Goal: Information Seeking & Learning: Learn about a topic

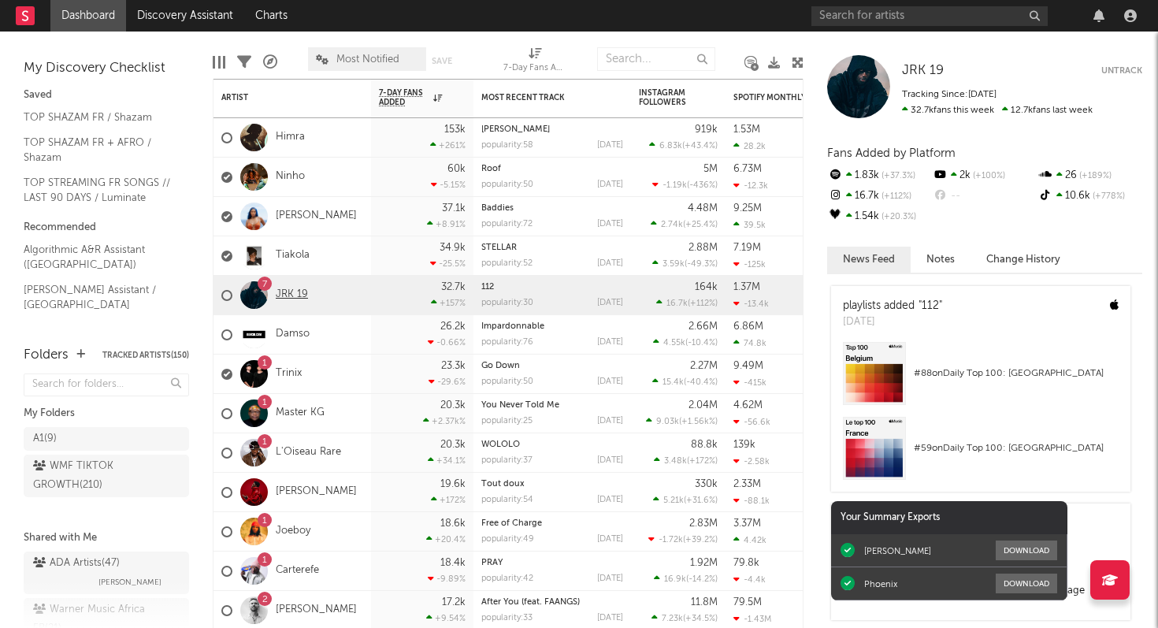
click at [291, 293] on link "JRK 19" at bounding box center [292, 294] width 32 height 13
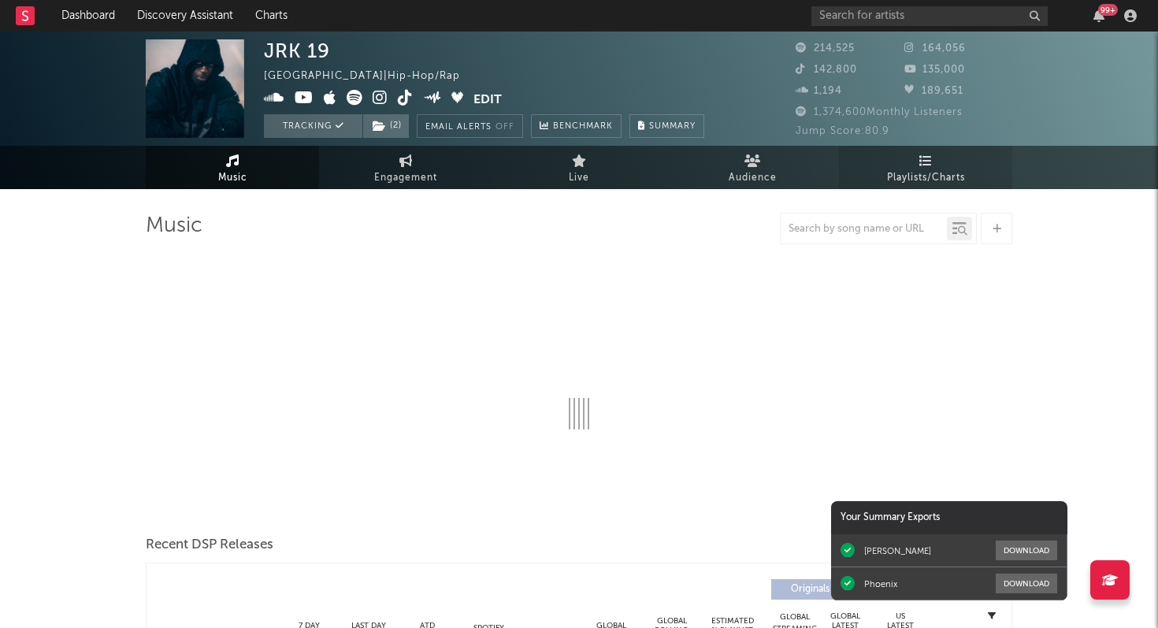
click at [926, 159] on icon at bounding box center [925, 160] width 13 height 13
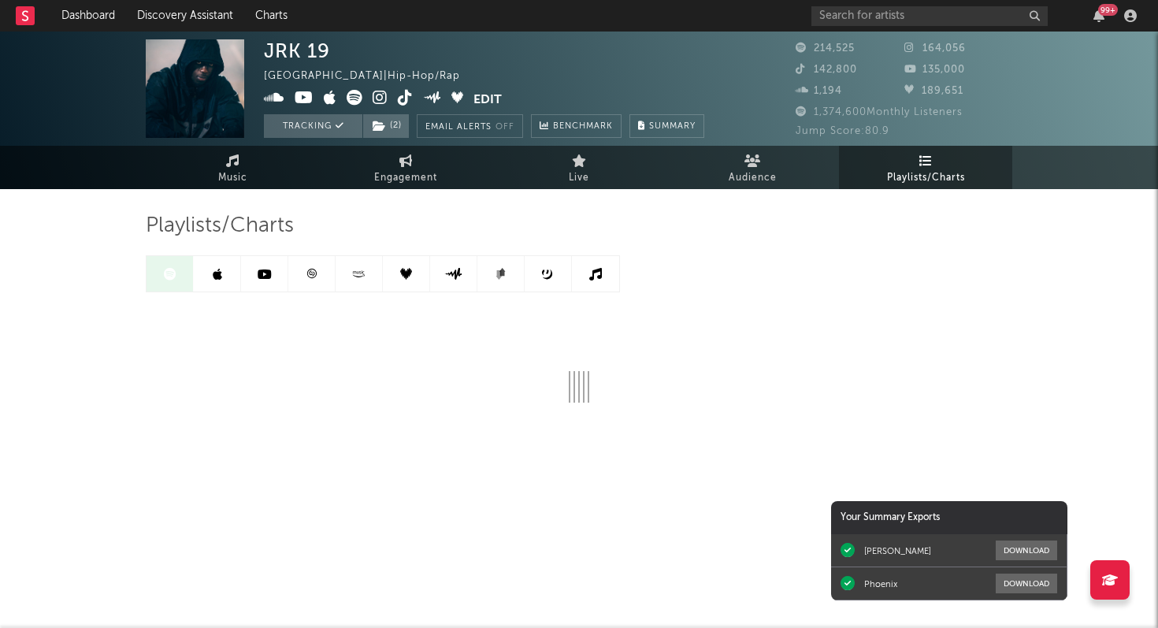
click at [315, 276] on icon at bounding box center [311, 273] width 9 height 9
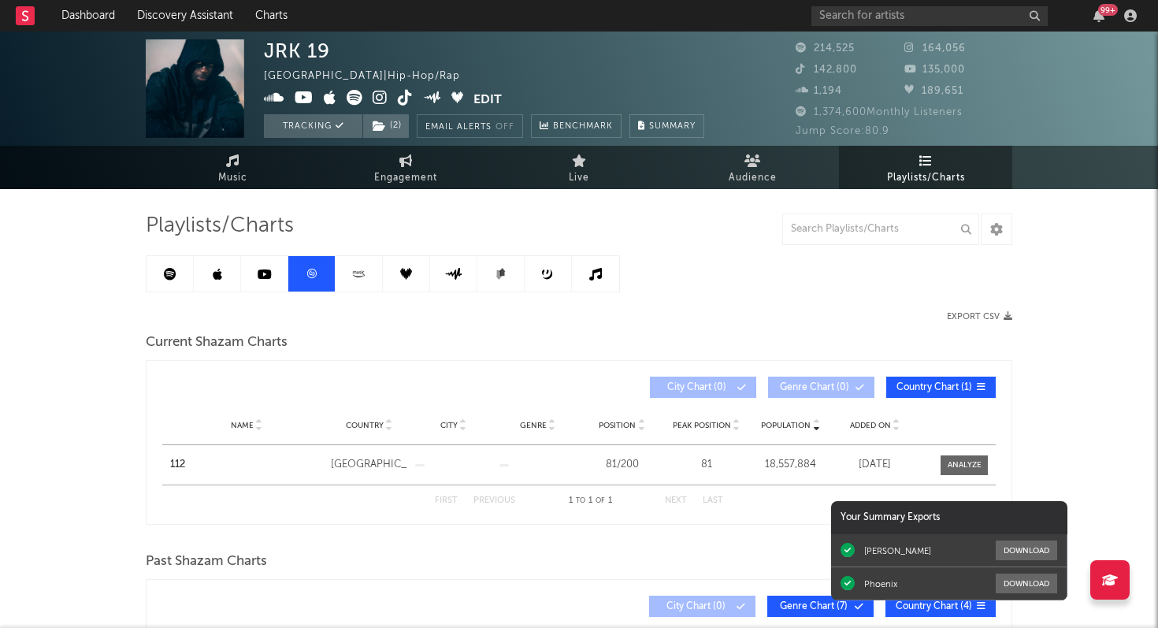
click at [168, 280] on icon at bounding box center [170, 274] width 13 height 13
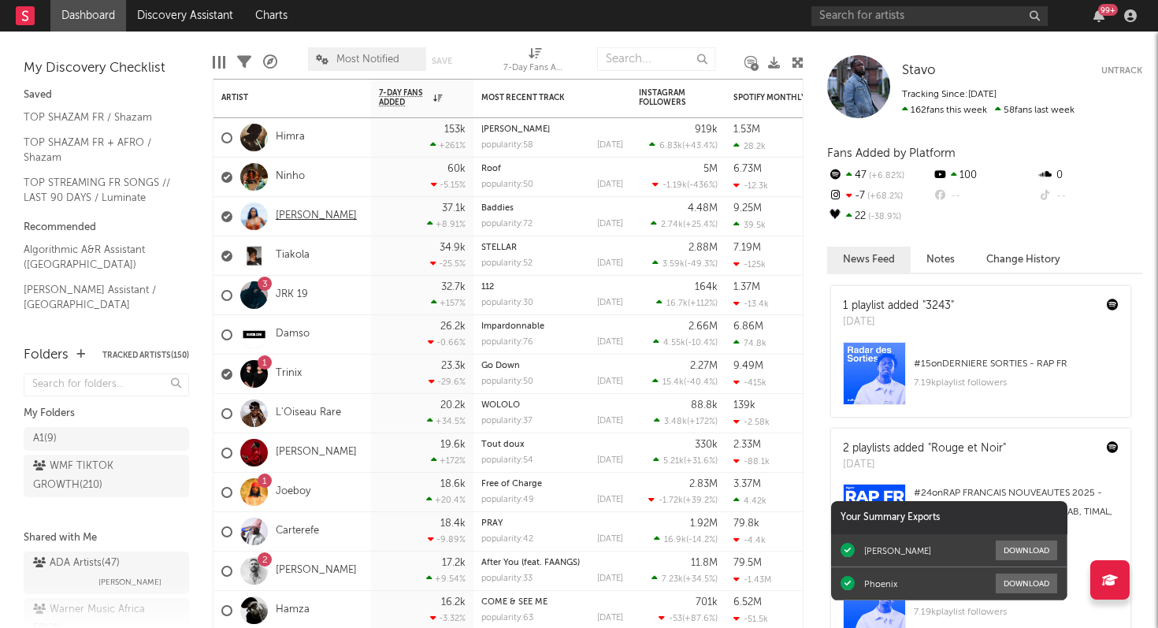
click at [285, 218] on link "[PERSON_NAME]" at bounding box center [316, 216] width 81 height 13
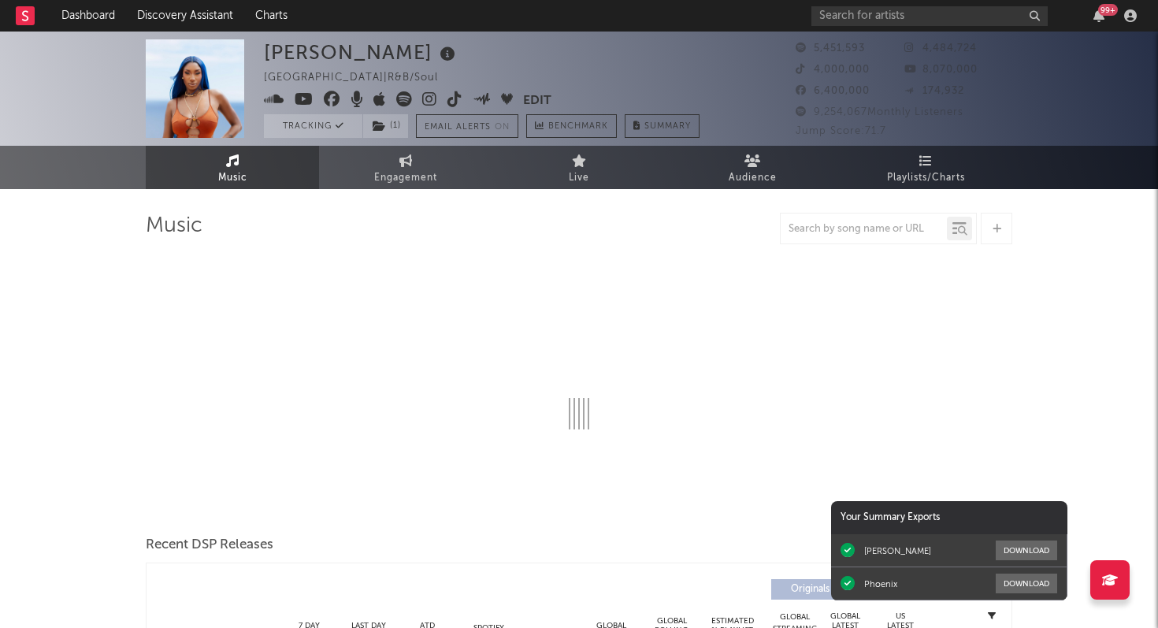
select select "6m"
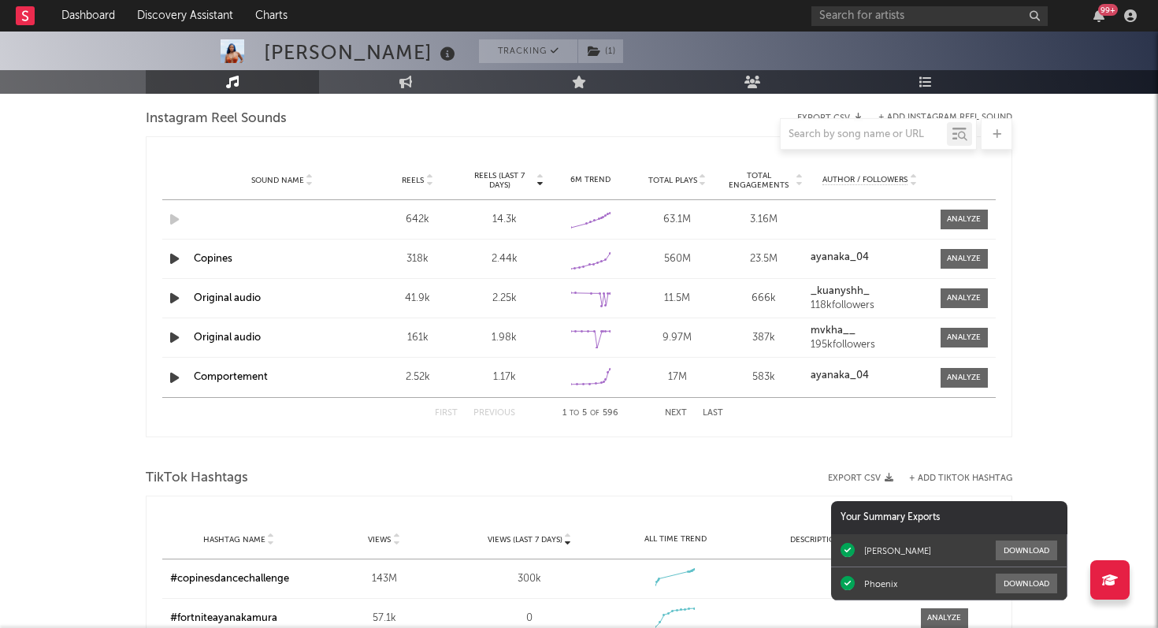
scroll to position [1445, 0]
click at [177, 375] on icon "button" at bounding box center [174, 376] width 17 height 20
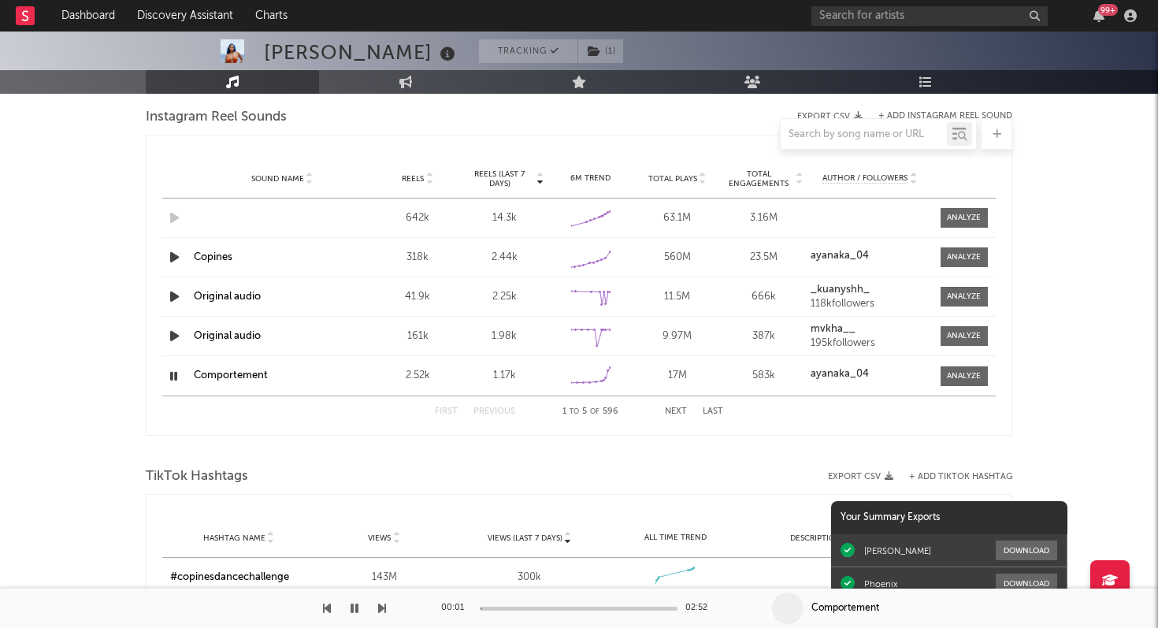
click at [177, 375] on icon "button" at bounding box center [173, 376] width 15 height 20
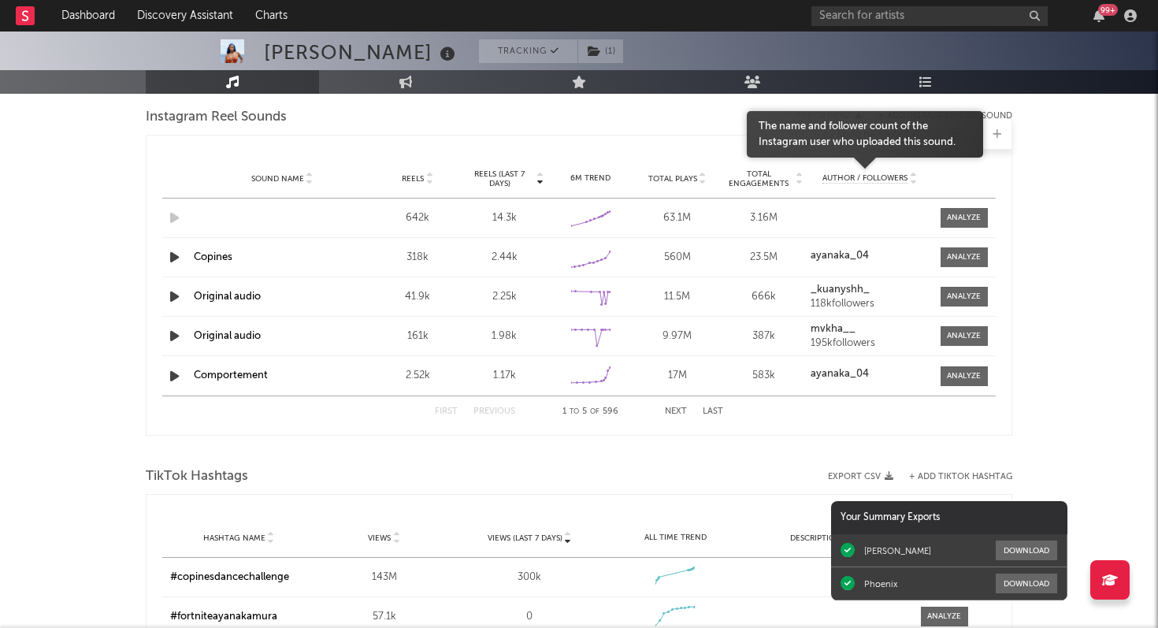
click at [905, 180] on span "Author / Followers" at bounding box center [864, 178] width 85 height 10
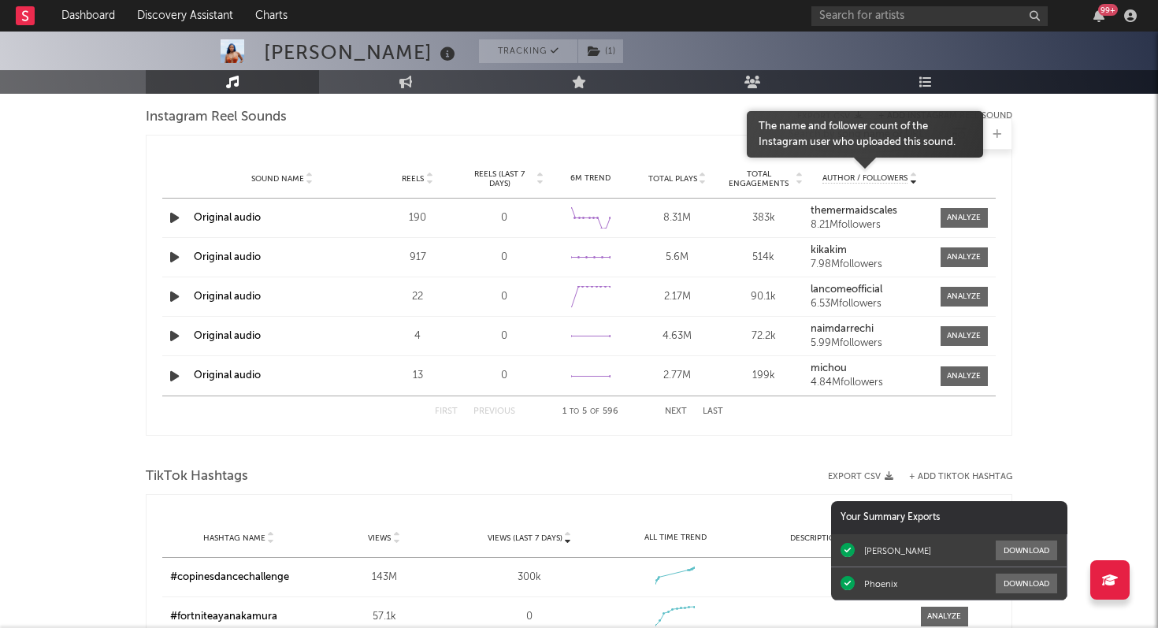
click at [905, 180] on span "Author / Followers" at bounding box center [864, 178] width 85 height 10
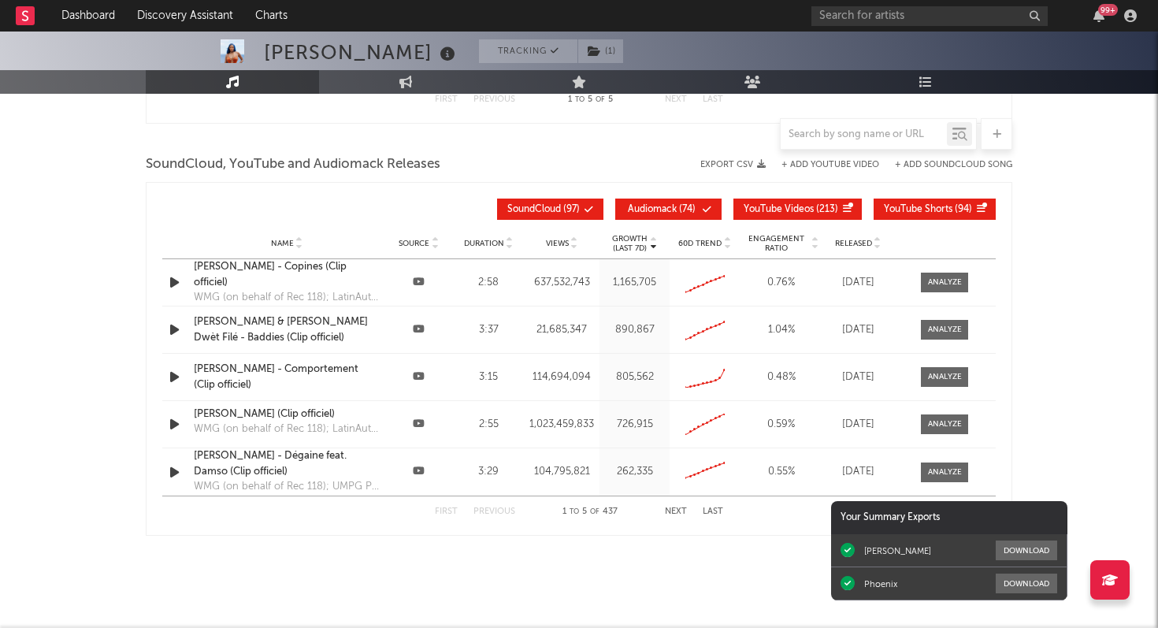
scroll to position [2142, 0]
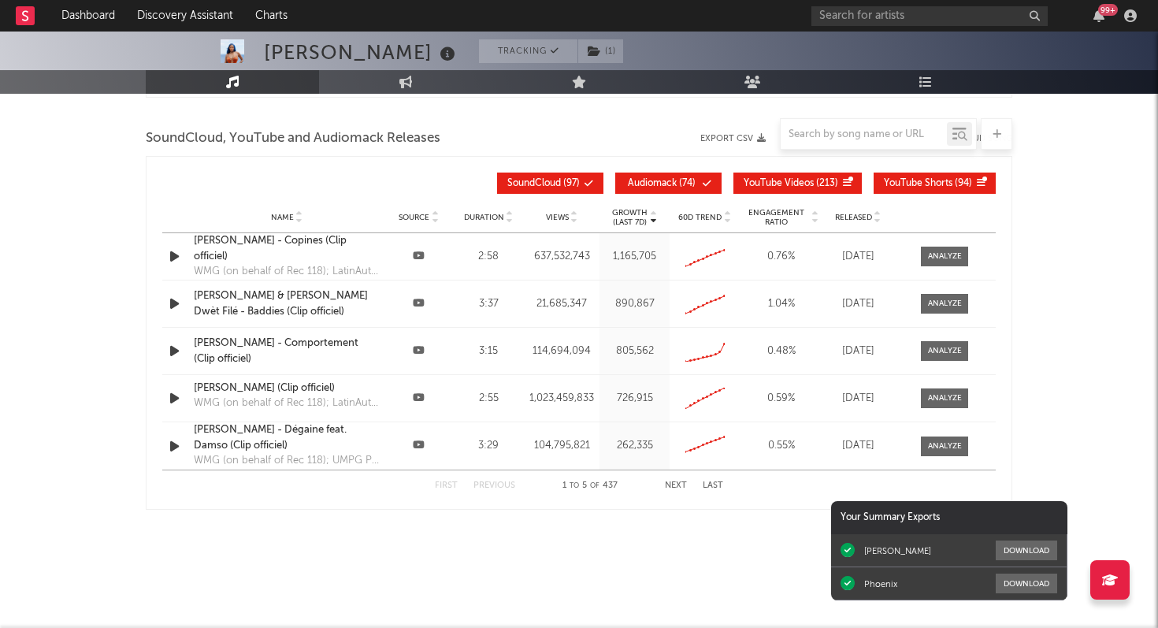
click at [231, 340] on div "Aya Nakamura - Comportement (Clip officiel)" at bounding box center [287, 351] width 186 height 31
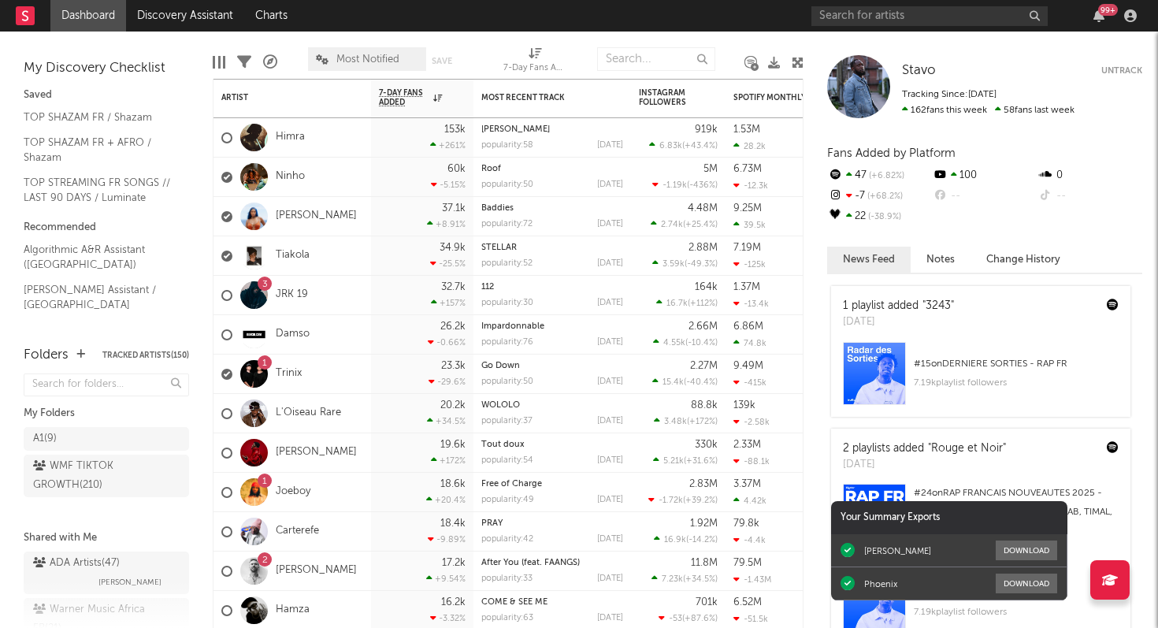
click at [1103, 15] on div "99 +" at bounding box center [1108, 10] width 20 height 12
click at [282, 369] on link "Trinix" at bounding box center [289, 373] width 26 height 13
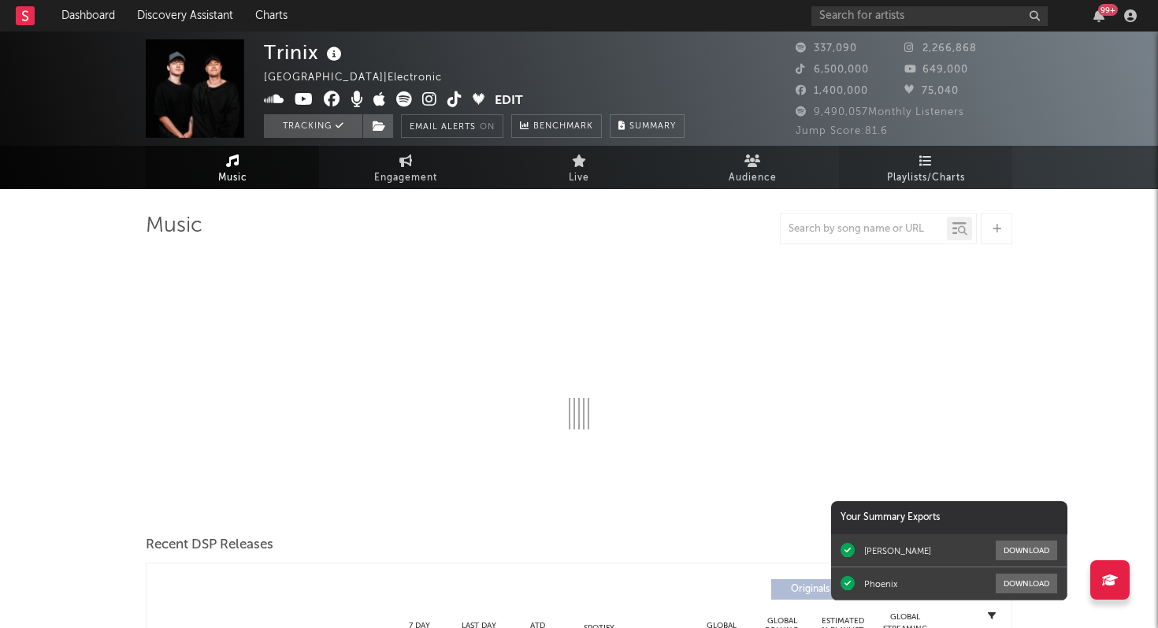
click at [912, 170] on span "Playlists/Charts" at bounding box center [926, 178] width 78 height 19
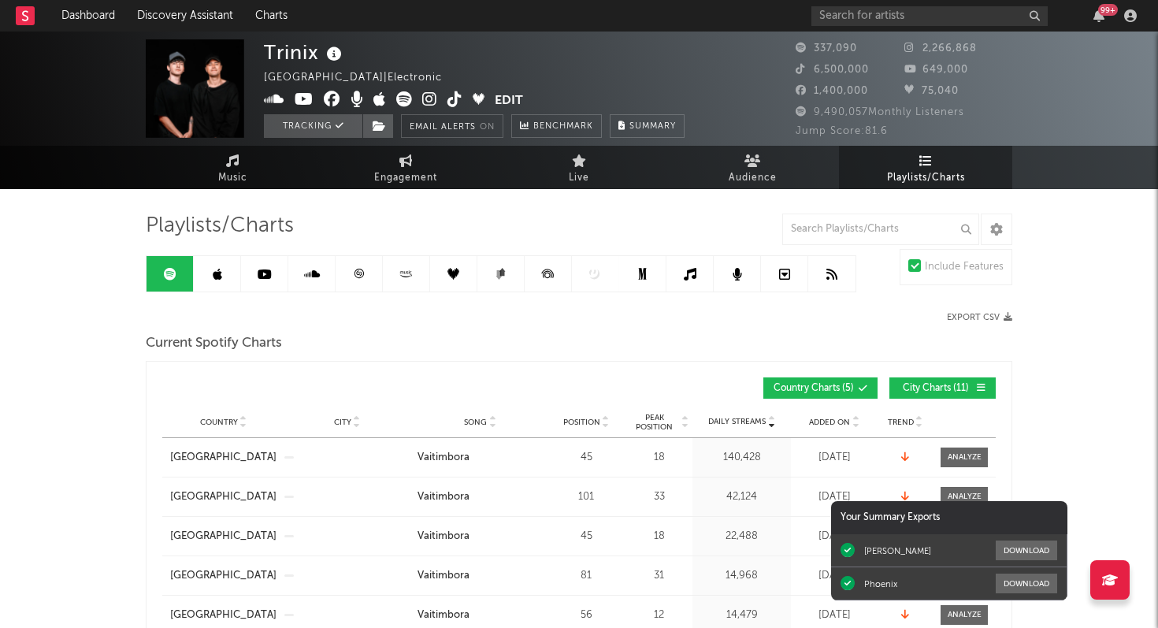
click at [359, 268] on icon at bounding box center [359, 274] width 12 height 12
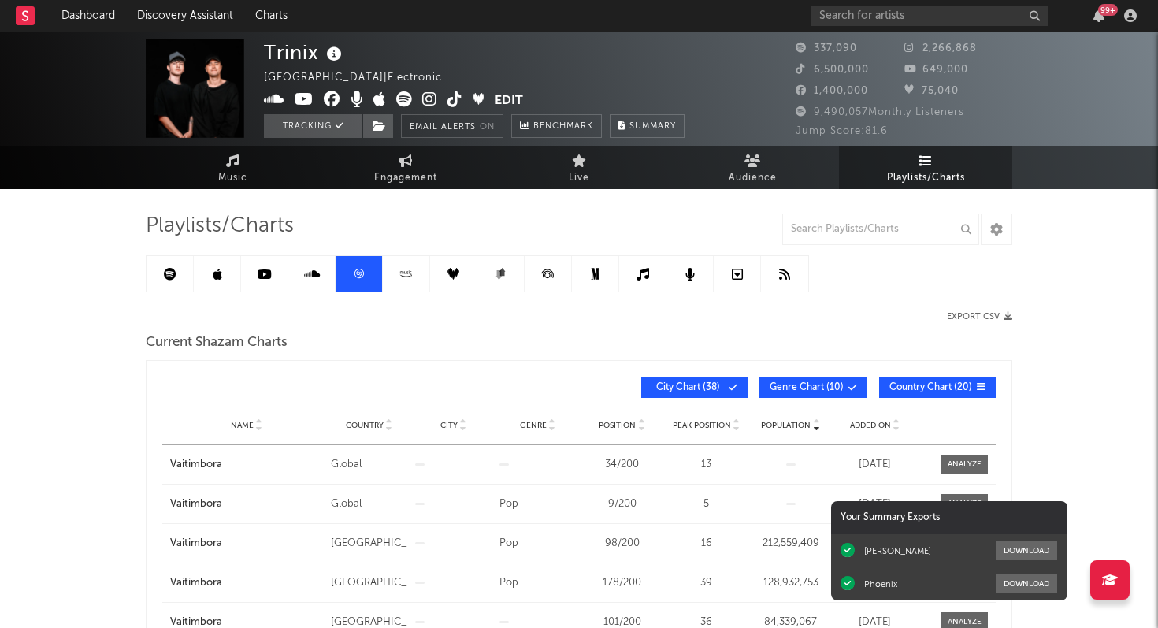
click at [861, 421] on span "Added On" at bounding box center [870, 425] width 41 height 9
click at [174, 273] on icon at bounding box center [170, 274] width 13 height 13
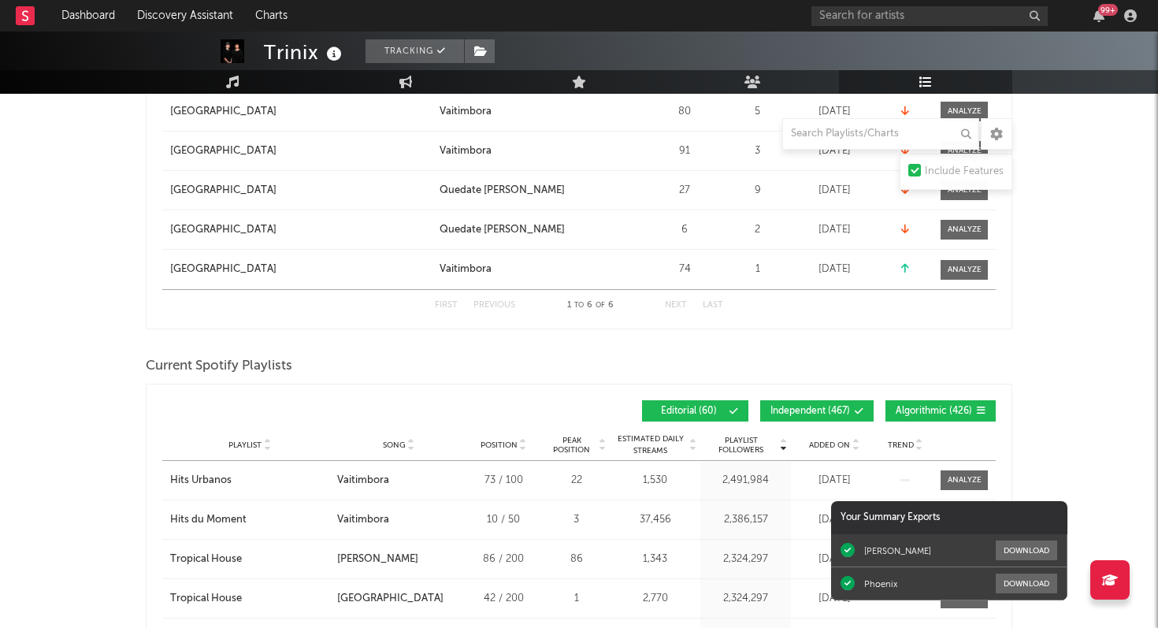
scroll to position [935, 0]
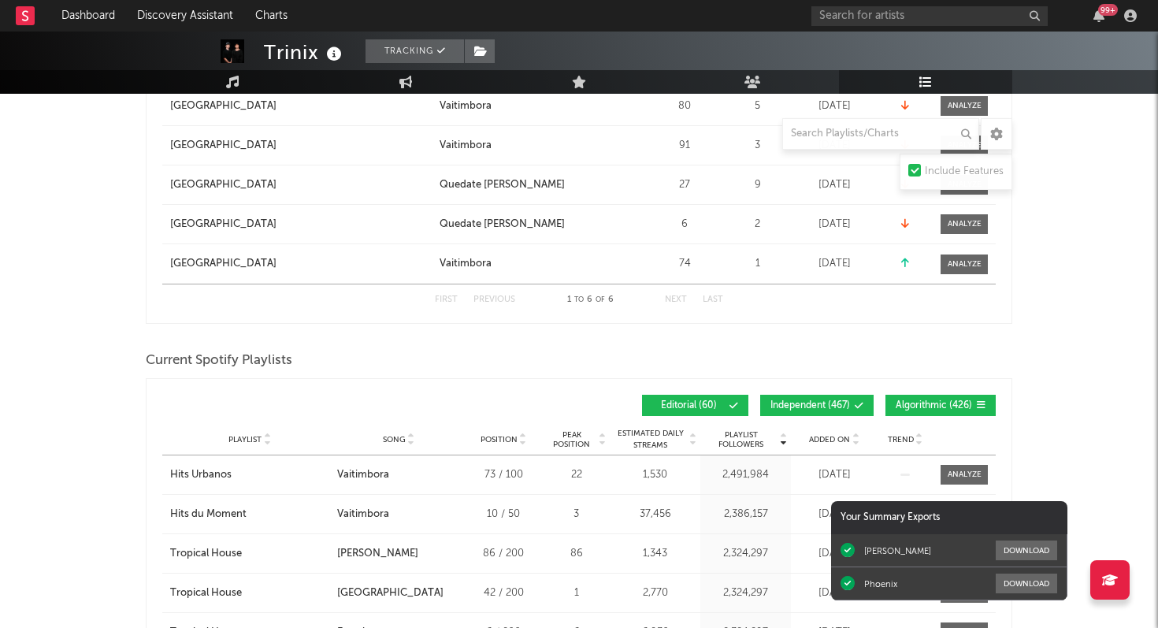
click at [829, 446] on div "Playlist City Song Position Peak Position Estimated Daily Streams Playlist Foll…" at bounding box center [578, 440] width 833 height 32
click at [829, 433] on div "Added On" at bounding box center [834, 439] width 79 height 12
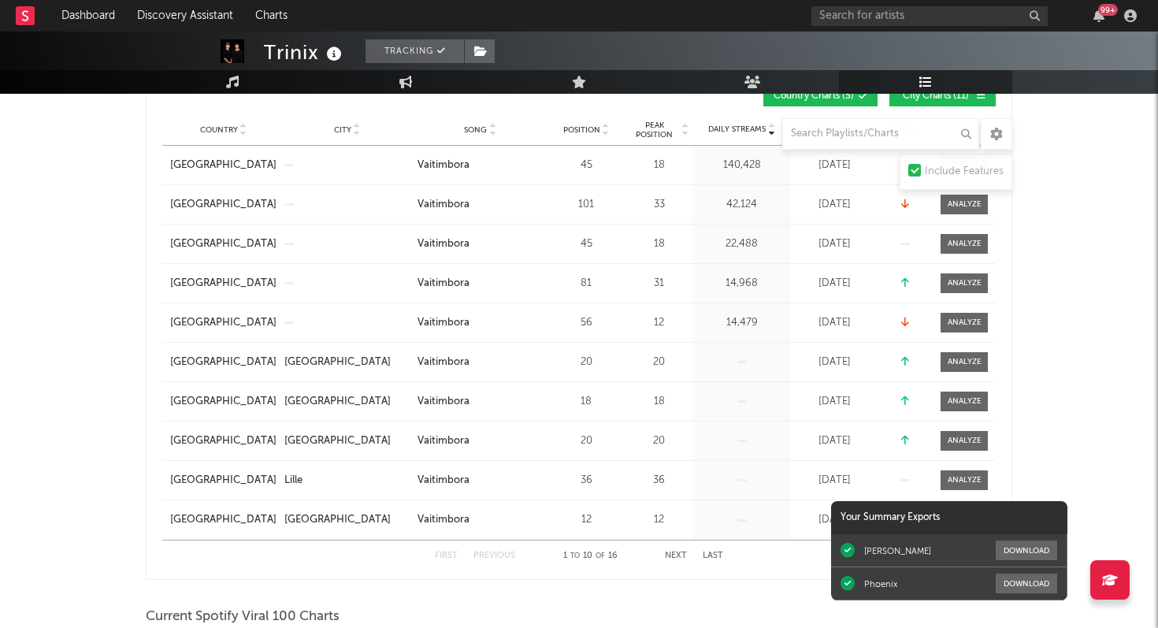
scroll to position [0, 0]
